Goal: Transaction & Acquisition: Purchase product/service

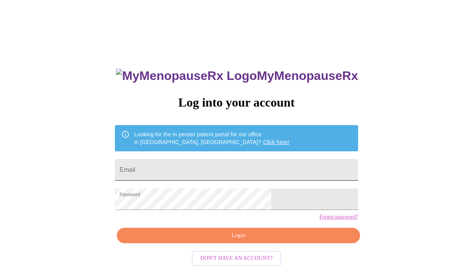
click at [200, 162] on input "Email" at bounding box center [236, 170] width 243 height 22
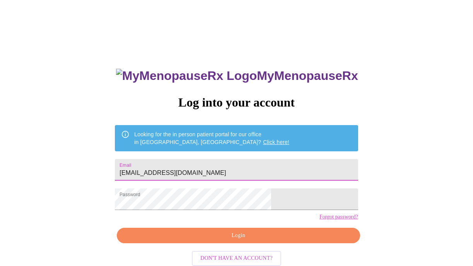
type input "wdamastone@gmail.com"
click at [208, 241] on span "Login" at bounding box center [238, 236] width 225 height 10
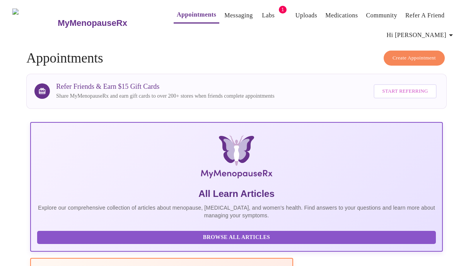
click at [262, 10] on link "Labs" at bounding box center [268, 15] width 13 height 11
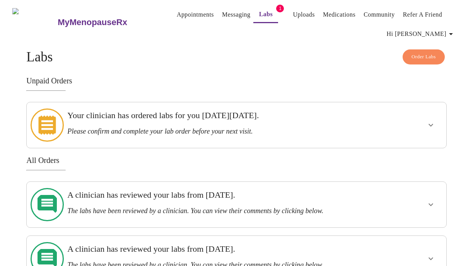
click at [271, 121] on h3 "Your clinician has ordered labs for you on Wednesday, September 10th." at bounding box center [215, 116] width 297 height 10
click at [434, 121] on icon "show more" at bounding box center [430, 125] width 9 height 9
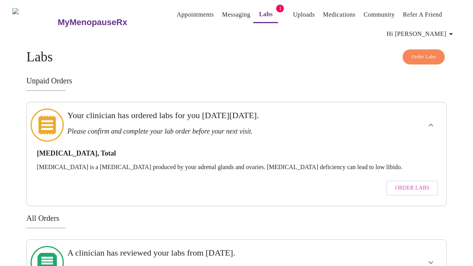
click at [416, 184] on span "Order Labs" at bounding box center [412, 189] width 34 height 10
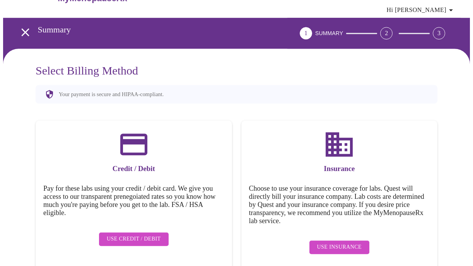
scroll to position [23, 0]
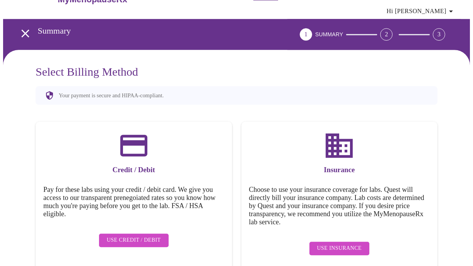
click at [436, 11] on span "Hi [PERSON_NAME]" at bounding box center [420, 11] width 69 height 11
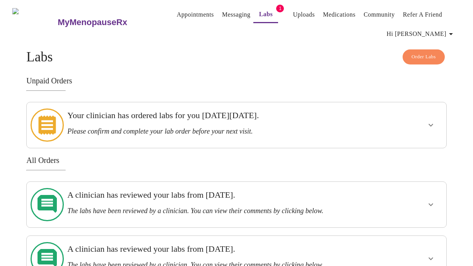
click at [415, 55] on span "Order Labs" at bounding box center [423, 57] width 24 height 9
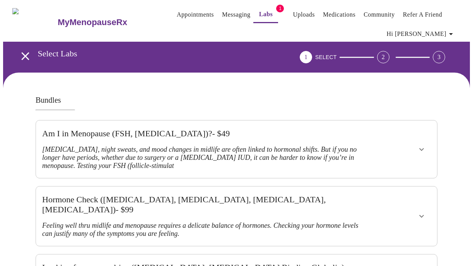
click at [222, 10] on link "Messaging" at bounding box center [236, 14] width 28 height 11
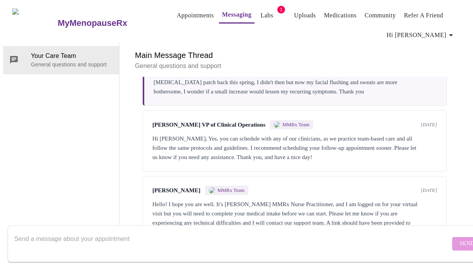
scroll to position [2792, 0]
click at [121, 238] on textarea "Send a message about your appointment" at bounding box center [232, 244] width 436 height 25
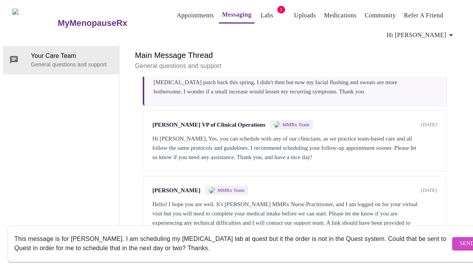
type textarea "This message is for [PERSON_NAME]. I am scheduling my [MEDICAL_DATA] lab at que…"
click at [460, 239] on span "Send" at bounding box center [467, 244] width 15 height 10
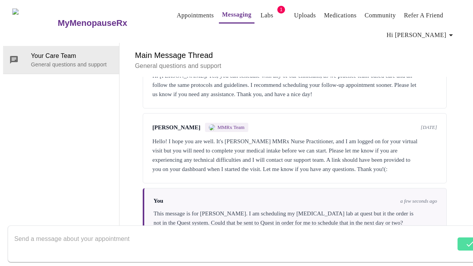
scroll to position [2857, 0]
click at [119, 235] on textarea "Send a message about your appointment" at bounding box center [232, 244] width 436 height 25
type textarea "I"
click at [222, 12] on link "Messaging" at bounding box center [236, 14] width 29 height 11
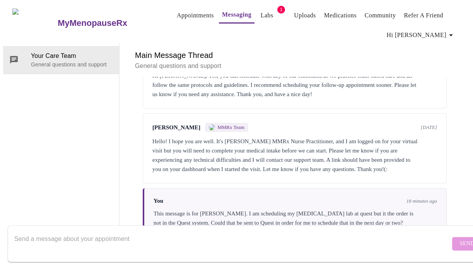
click at [261, 10] on link "Labs" at bounding box center [267, 15] width 13 height 11
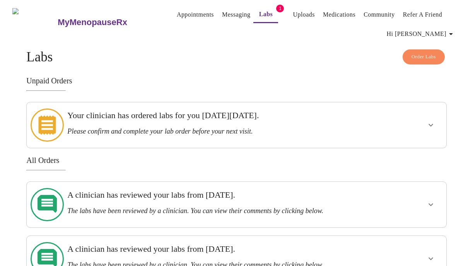
click at [432, 124] on icon "show more" at bounding box center [430, 125] width 5 height 3
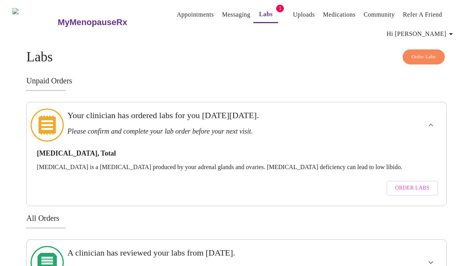
click at [418, 184] on span "Order Labs" at bounding box center [412, 189] width 34 height 10
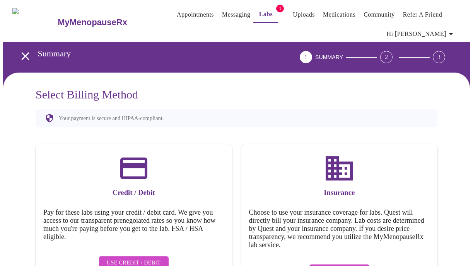
scroll to position [26, 0]
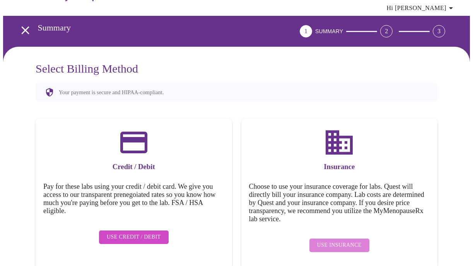
click at [349, 241] on span "Use Insurance" at bounding box center [339, 246] width 44 height 10
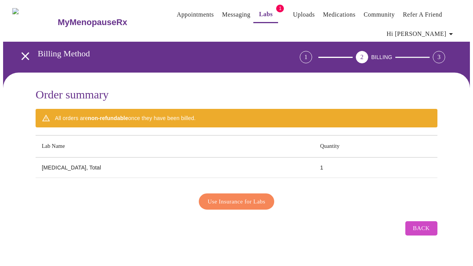
click at [240, 197] on span "Use Insurance for Labs" at bounding box center [237, 202] width 58 height 10
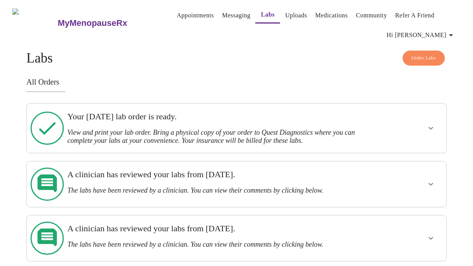
click at [226, 15] on link "Messaging" at bounding box center [236, 15] width 28 height 11
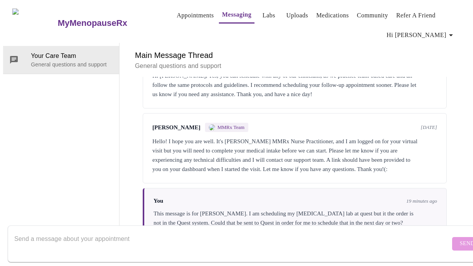
click at [262, 17] on link "Labs" at bounding box center [268, 15] width 13 height 11
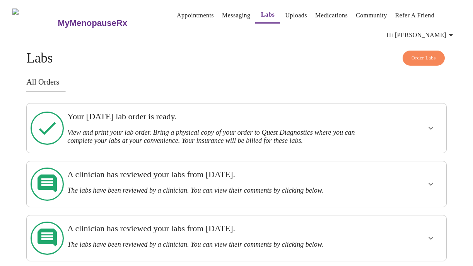
click at [429, 126] on icon "show more" at bounding box center [430, 128] width 9 height 9
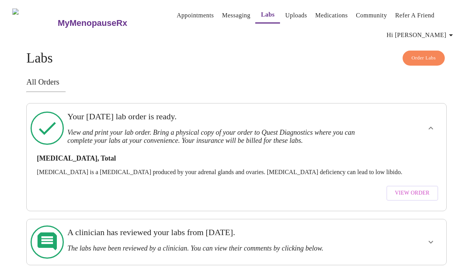
scroll to position [1, 0]
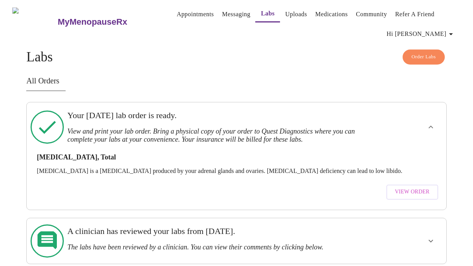
click at [416, 53] on span "Order Labs" at bounding box center [423, 57] width 24 height 9
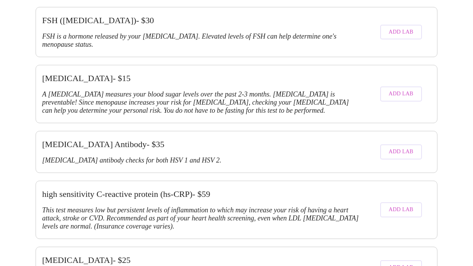
scroll to position [1199, 0]
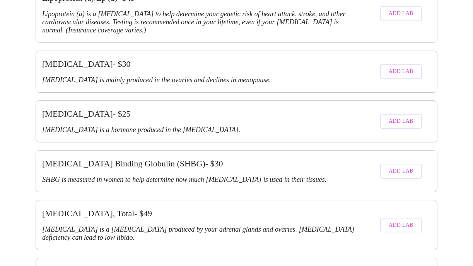
scroll to position [1670, 0]
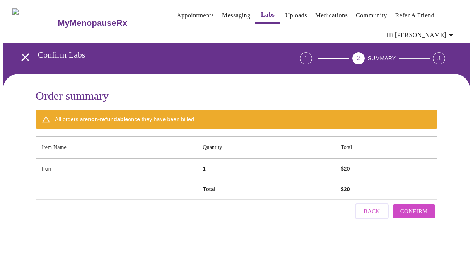
scroll to position [0, 0]
click at [407, 208] on span "Confirm" at bounding box center [413, 211] width 27 height 10
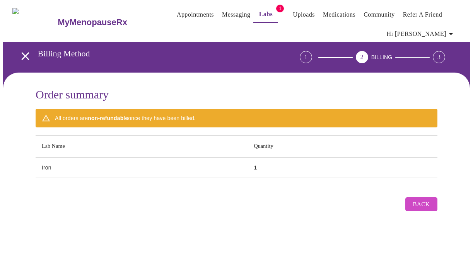
click at [415, 203] on button "Back" at bounding box center [421, 205] width 32 height 14
click at [423, 202] on span "Back" at bounding box center [421, 204] width 17 height 10
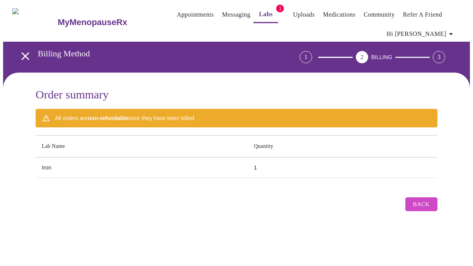
click at [423, 202] on span "Back" at bounding box center [421, 204] width 17 height 10
click at [419, 201] on span "Back" at bounding box center [421, 204] width 17 height 10
click at [225, 14] on link "Messaging" at bounding box center [236, 14] width 28 height 11
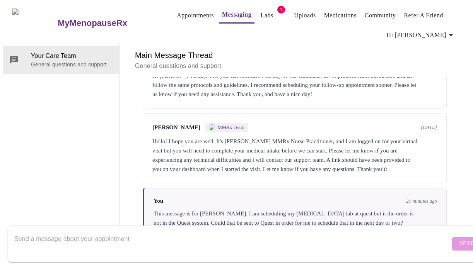
scroll to position [2857, 0]
click at [60, 235] on textarea "Send a message about your appointment" at bounding box center [232, 244] width 436 height 25
type textarea "M"
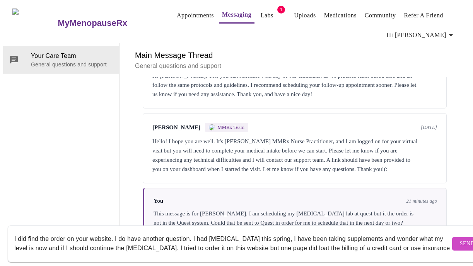
scroll to position [5, 0]
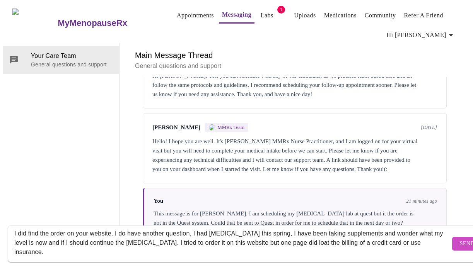
click at [310, 236] on textarea "I did find the order on your website. I do have another question. I had [MEDICA…" at bounding box center [232, 244] width 436 height 25
click at [60, 245] on textarea "I did find the order on your website. I do have another question. I had [MEDICA…" at bounding box center [232, 244] width 436 height 25
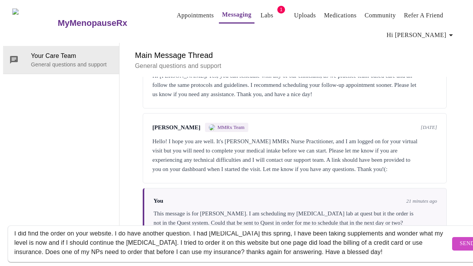
type textarea "I did find the order on your website. I do have another question. I had [MEDICA…"
click at [460, 239] on span "Send" at bounding box center [467, 244] width 15 height 10
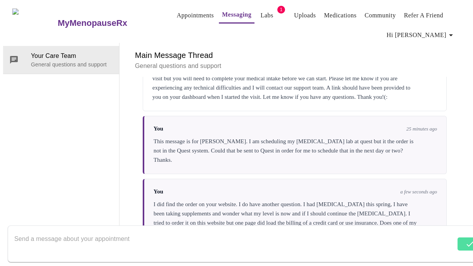
scroll to position [2941, 0]
